Goal: Task Accomplishment & Management: Manage account settings

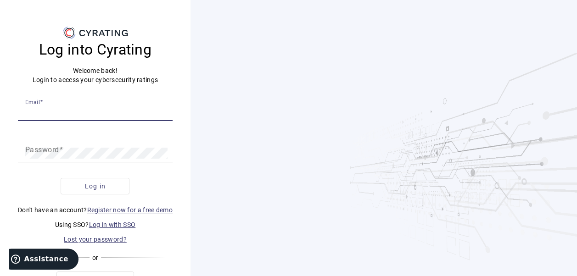
click at [84, 115] on input "Email" at bounding box center [95, 111] width 140 height 11
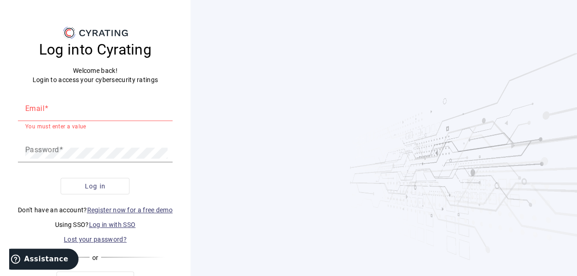
click at [96, 116] on input "Email" at bounding box center [95, 111] width 140 height 11
type input "b"
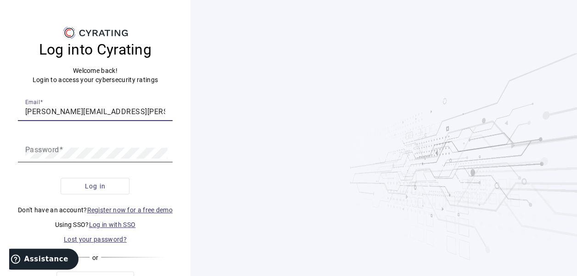
type input "[EMAIL_ADDRESS][DOMAIN_NAME]"
click at [108, 223] on link "Log in with SSO" at bounding box center [112, 224] width 47 height 7
click at [64, 113] on input "Email" at bounding box center [95, 111] width 140 height 11
type input "[PERSON_NAME][EMAIL_ADDRESS][PERSON_NAME][DOMAIN_NAME]"
click at [61, 178] on button "Log in" at bounding box center [95, 186] width 69 height 17
